Goal: Task Accomplishment & Management: Use online tool/utility

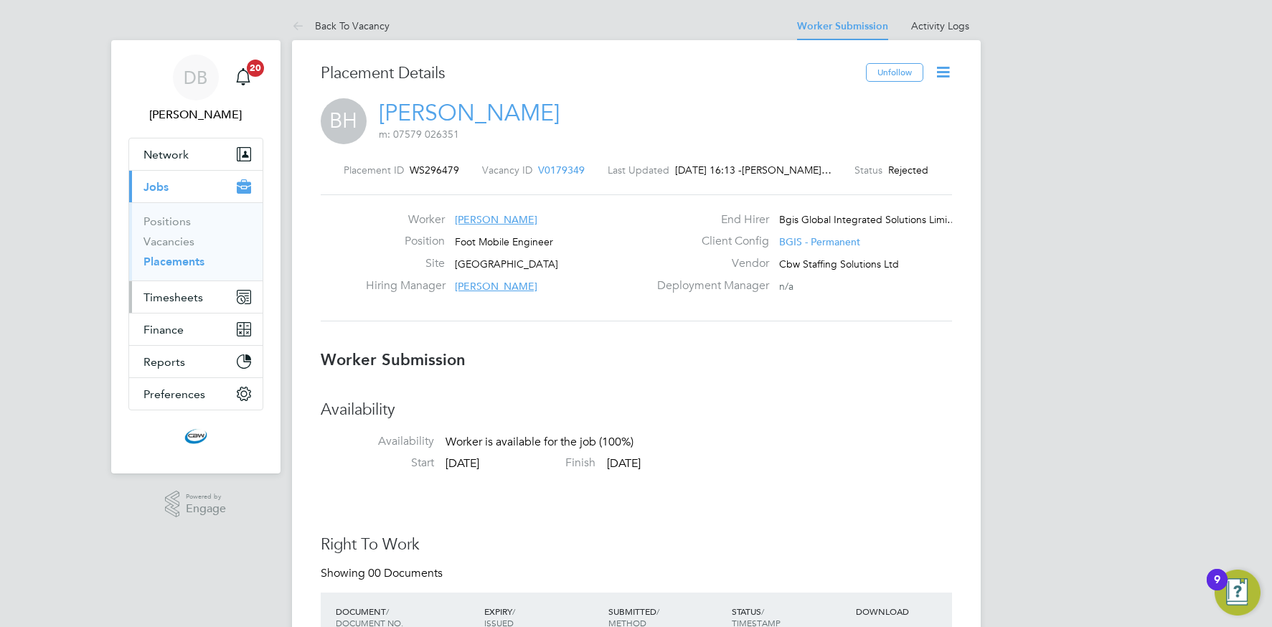
click at [166, 297] on span "Timesheets" at bounding box center [173, 298] width 60 height 14
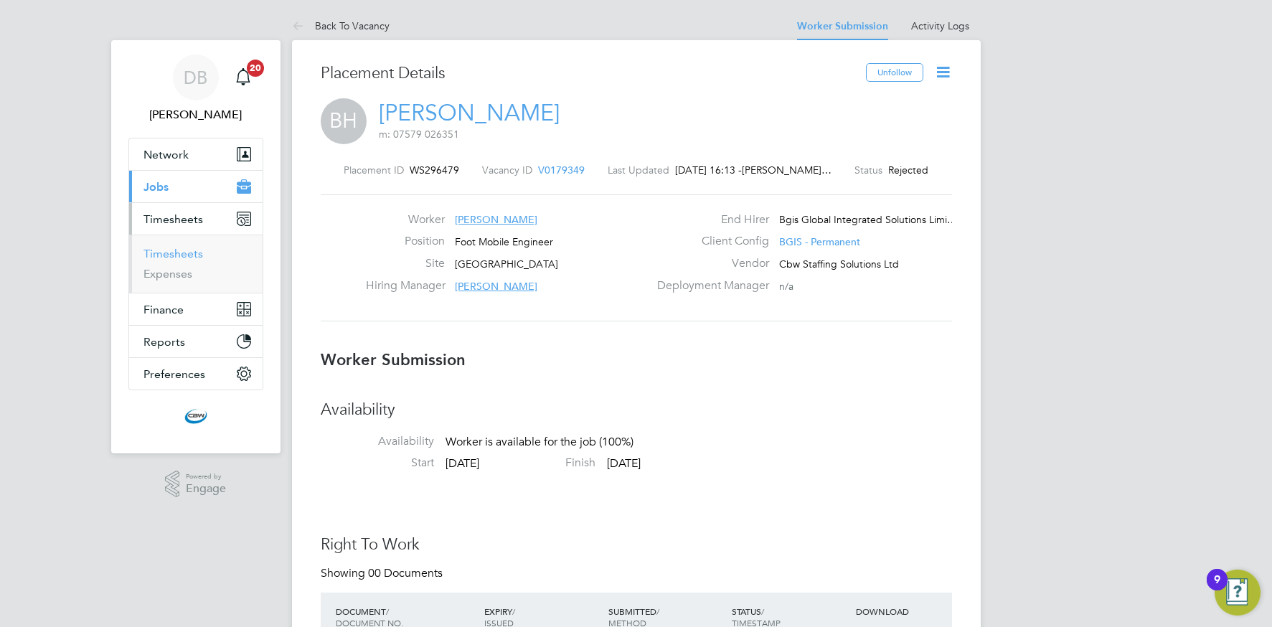
click at [167, 255] on link "Timesheets" at bounding box center [173, 254] width 60 height 14
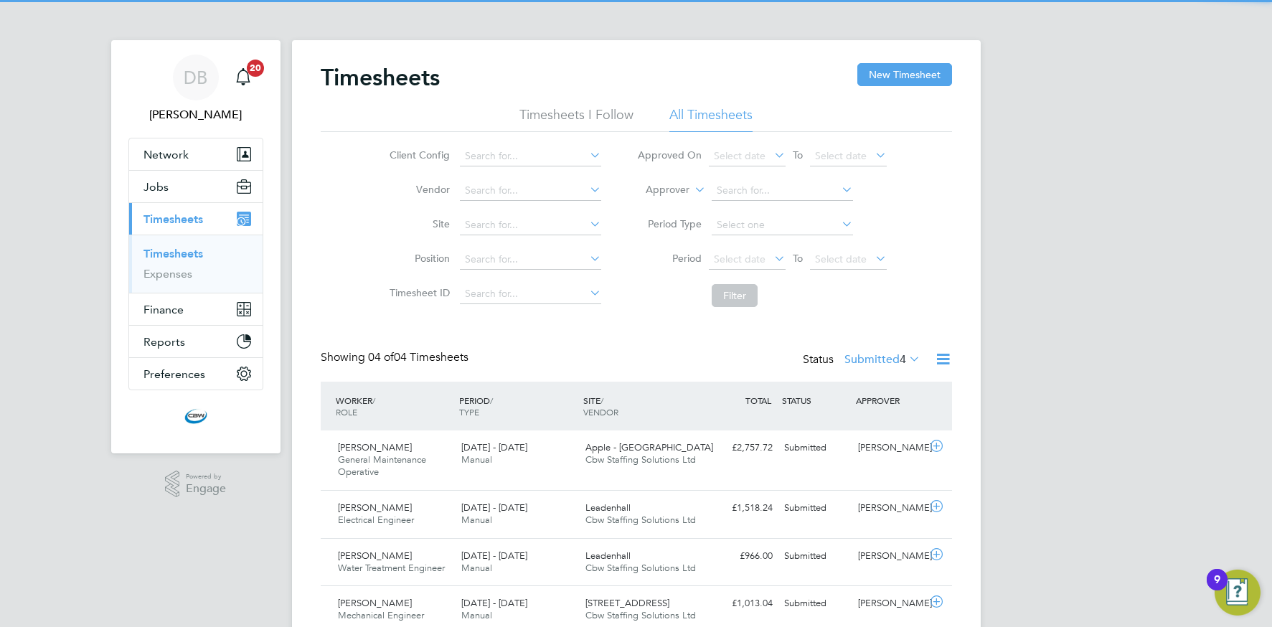
scroll to position [7, 7]
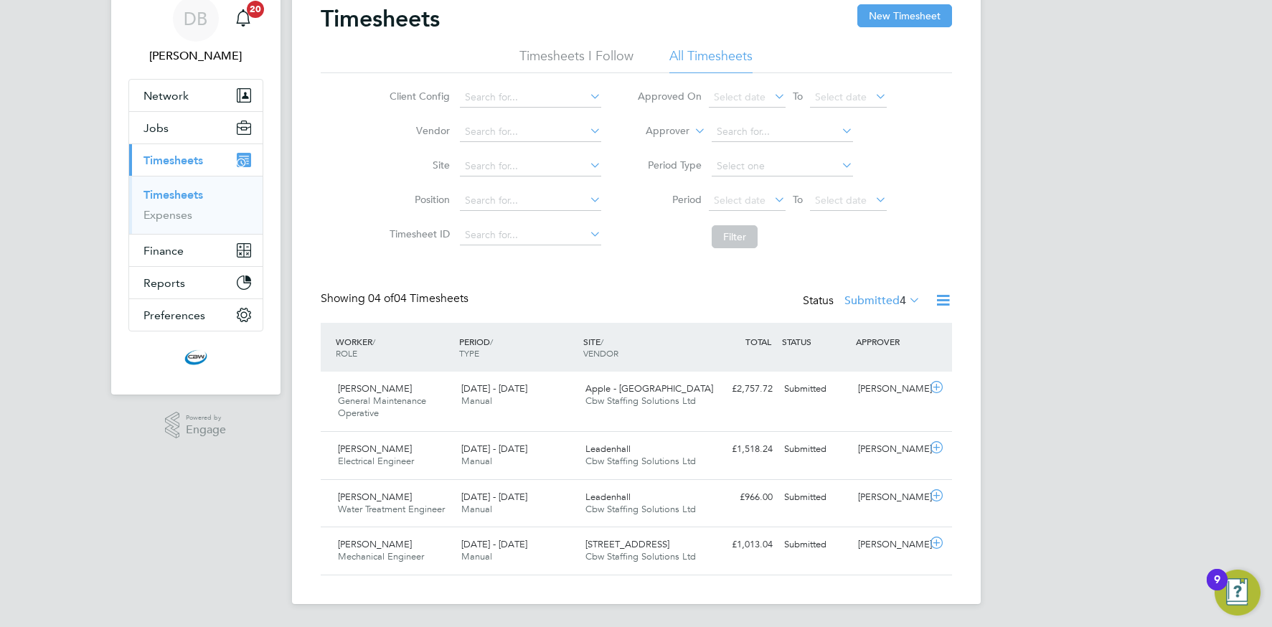
click at [940, 302] on icon at bounding box center [943, 300] width 18 height 18
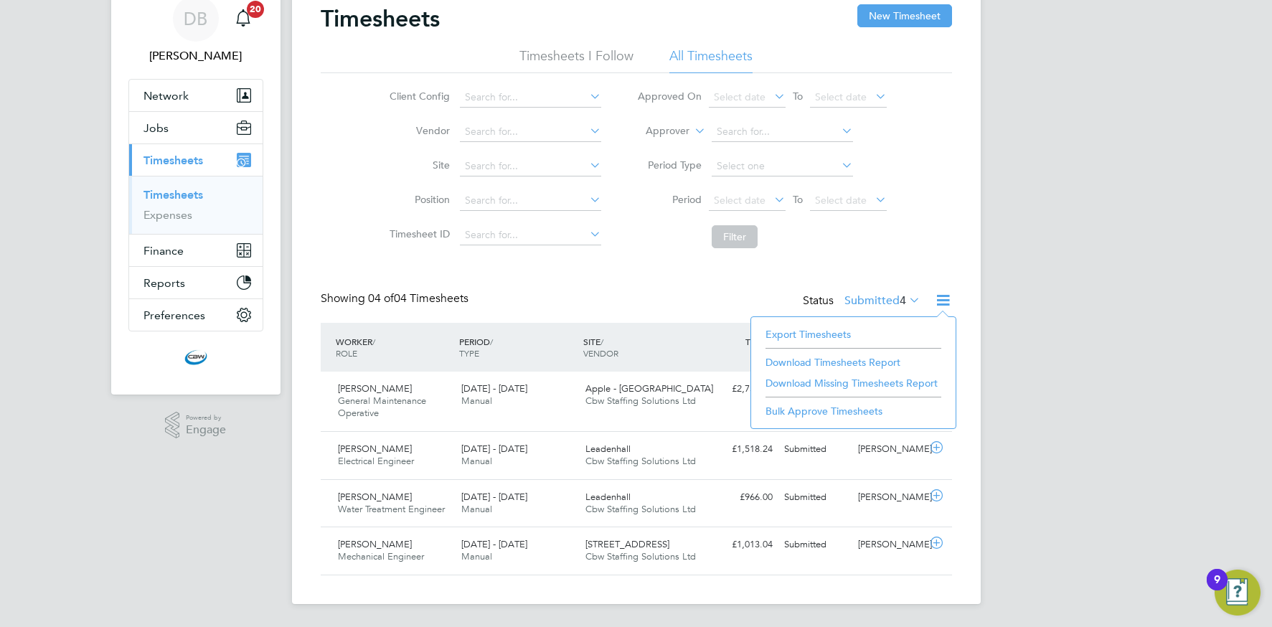
drag, startPoint x: 791, startPoint y: 339, endPoint x: 779, endPoint y: 336, distance: 12.5
click at [791, 339] on li "Export Timesheets" at bounding box center [853, 334] width 190 height 20
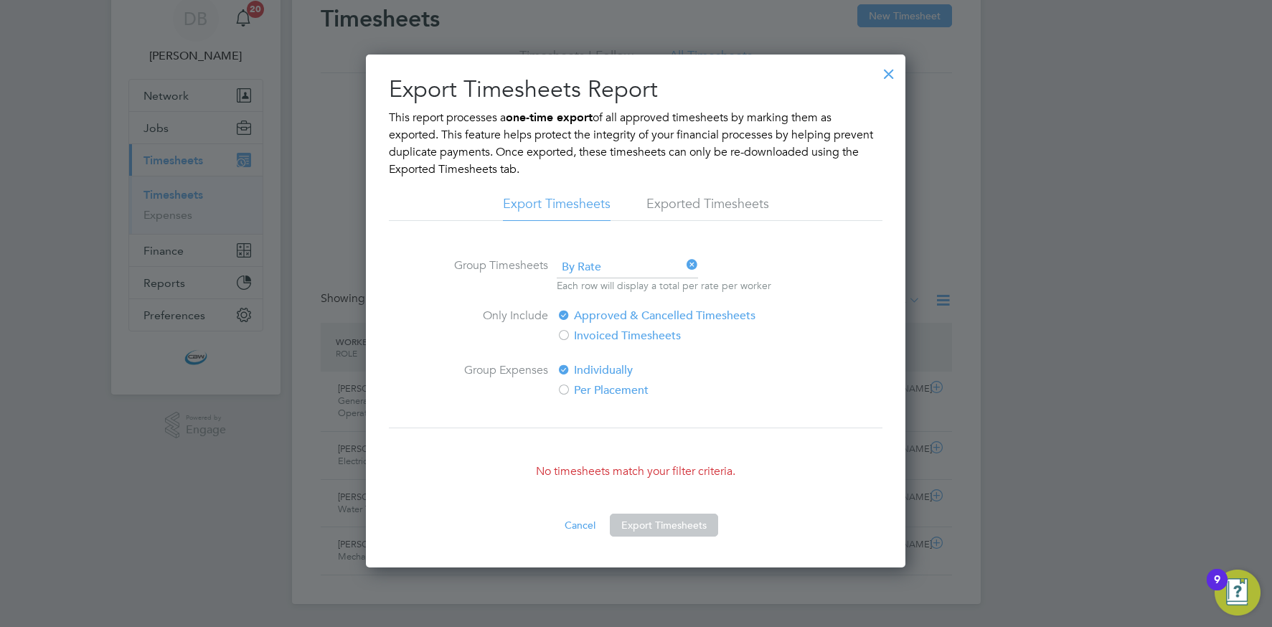
click at [887, 75] on div at bounding box center [889, 70] width 26 height 26
